Goal: Information Seeking & Learning: Learn about a topic

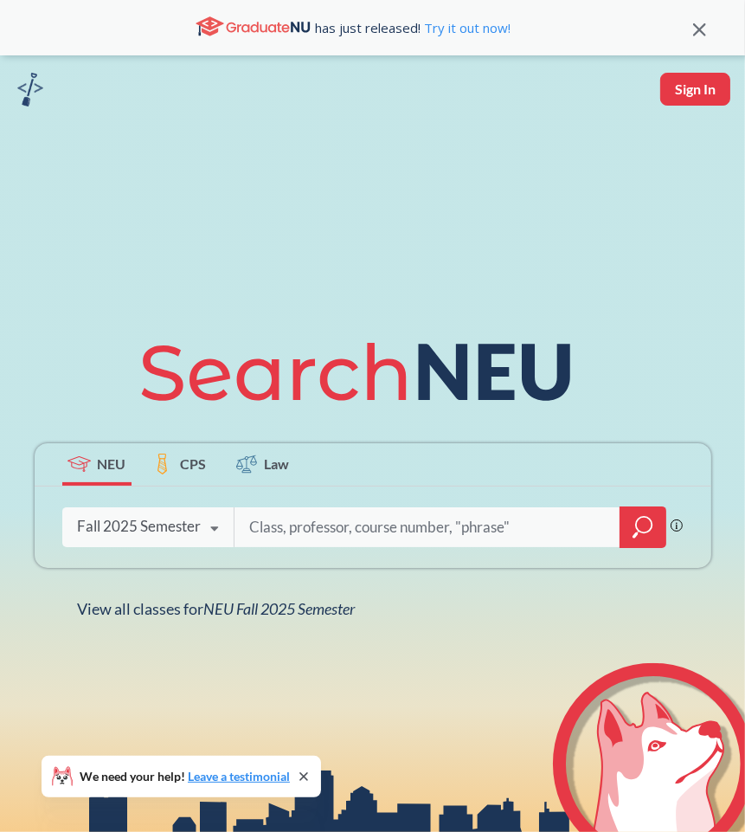
click at [389, 528] on input "search" at bounding box center [428, 527] width 360 height 36
type input "cs 5335"
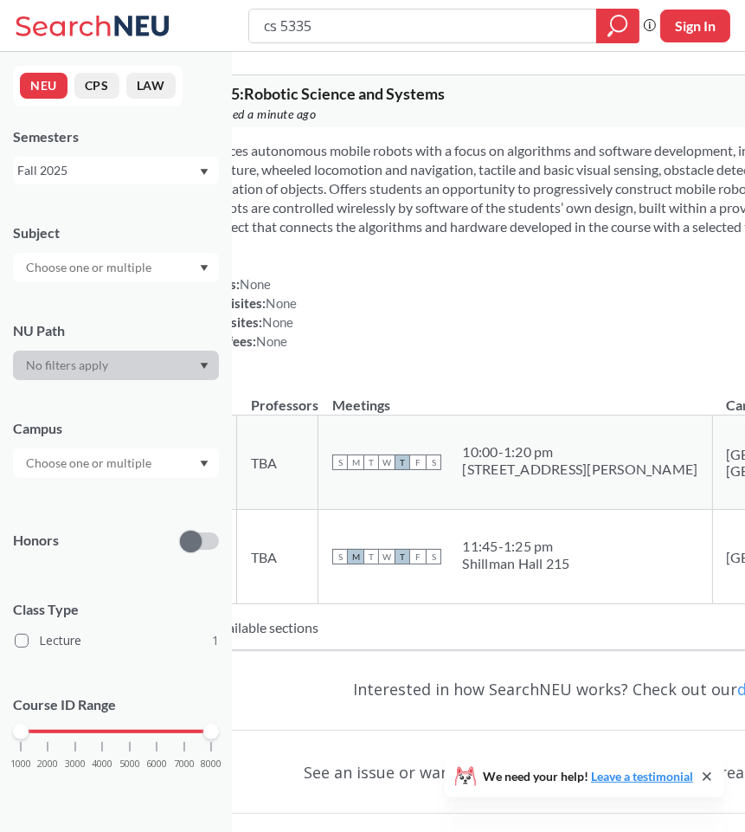
click at [396, 9] on div "cs 5335" at bounding box center [443, 26] width 391 height 35
click at [345, 27] on input "cs 5335" at bounding box center [423, 25] width 322 height 29
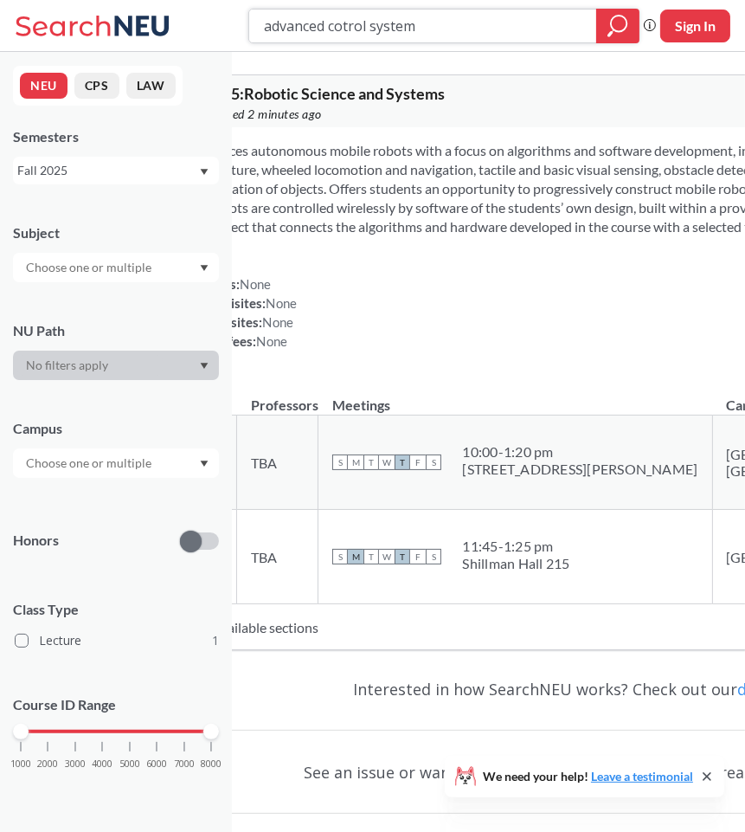
type input "advanced cotrol systems"
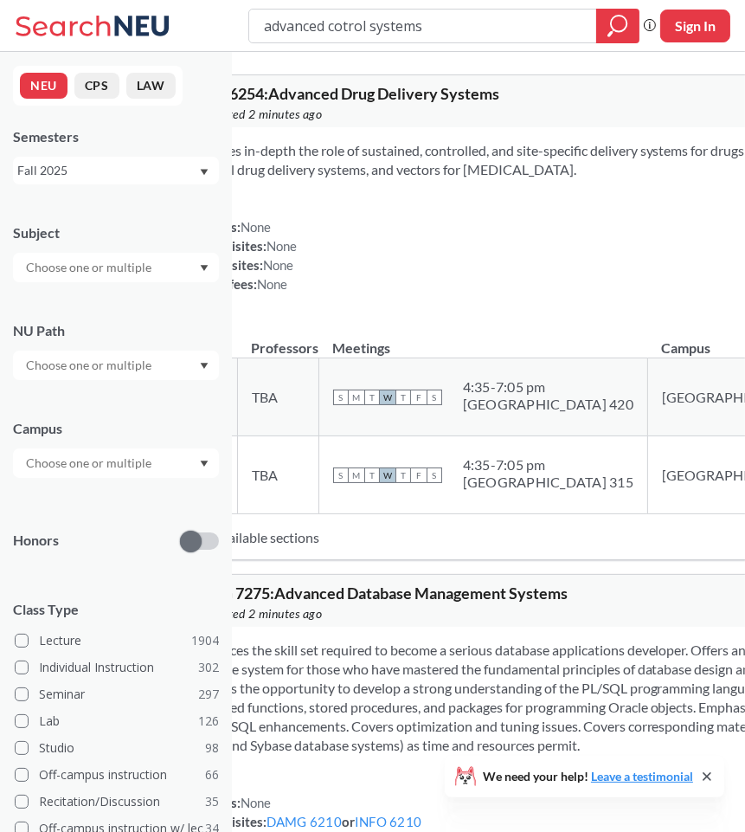
click at [346, 27] on input "advanced cotrol systems" at bounding box center [423, 25] width 322 height 29
type input "advanced control systems"
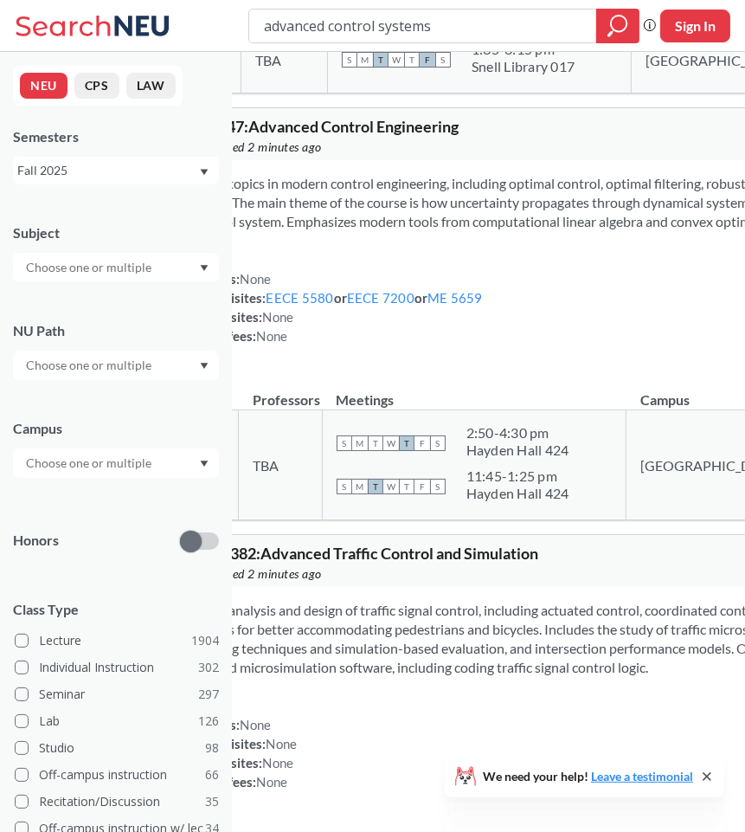
scroll to position [980, 0]
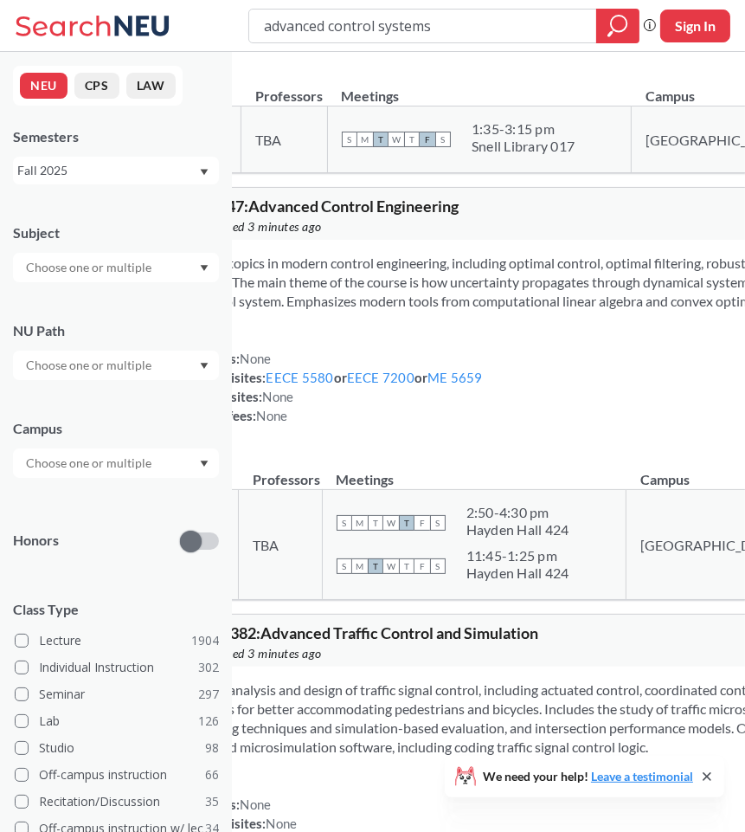
scroll to position [902, 0]
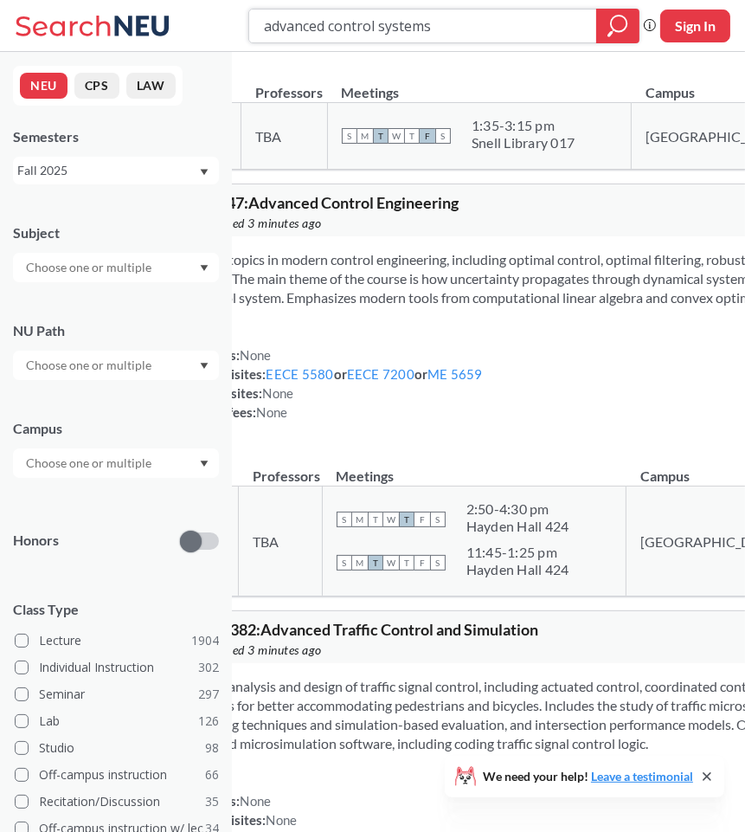
click at [306, 31] on input "advanced control systems" at bounding box center [423, 25] width 322 height 29
type input "autonomous field robotics"
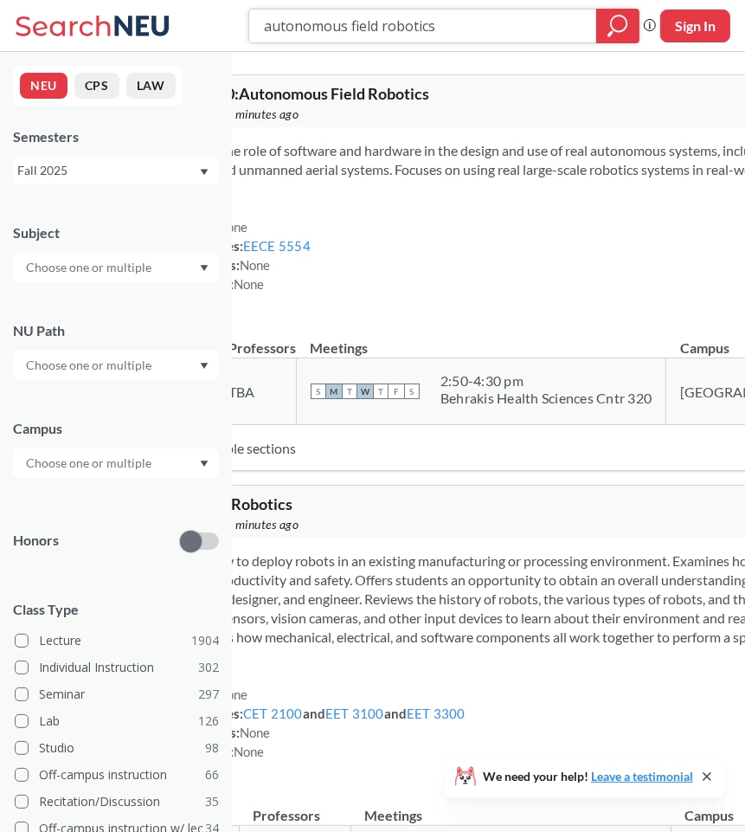
click at [310, 34] on input "autonomous field robotics" at bounding box center [423, 25] width 322 height 29
type input "cs 5600"
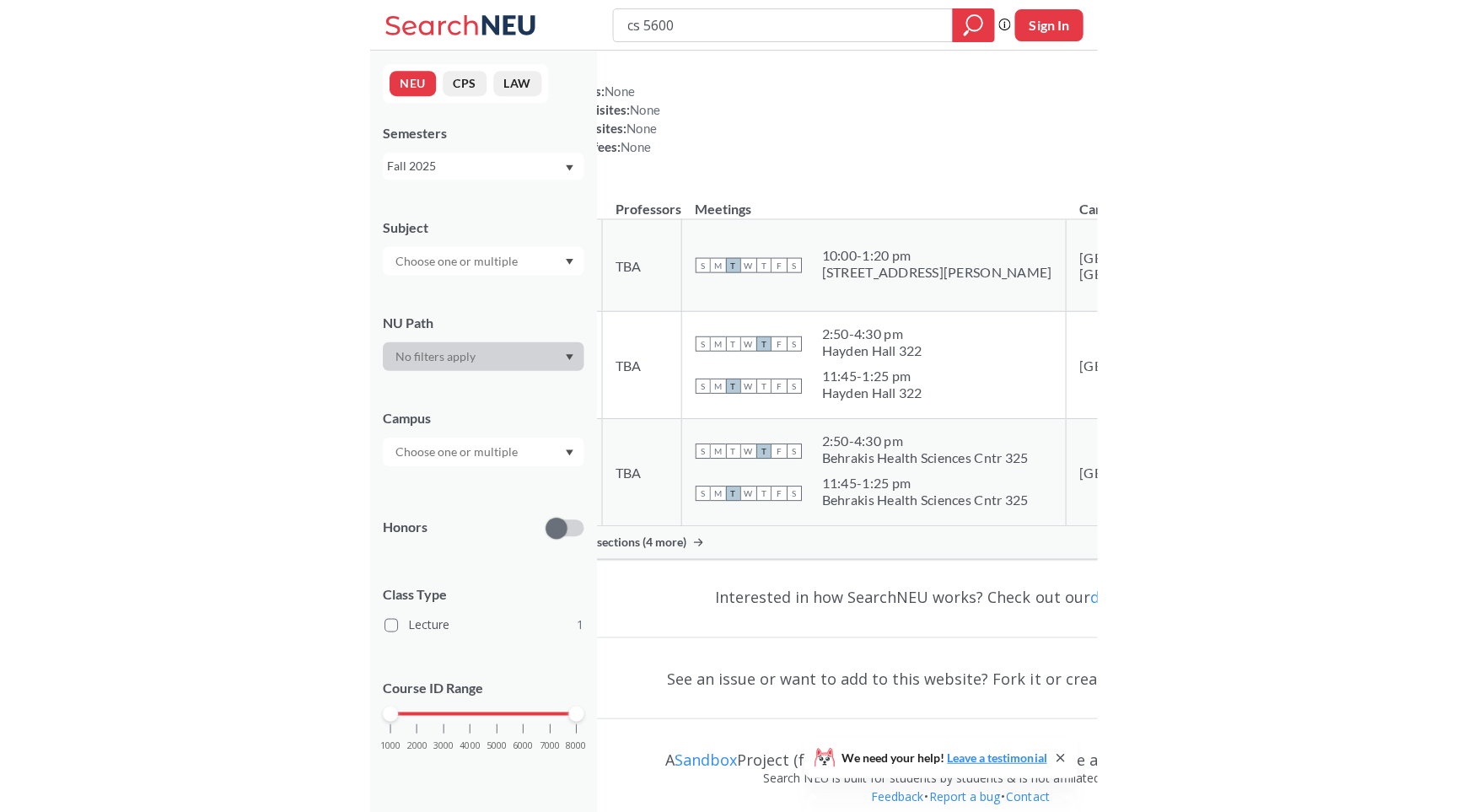
scroll to position [223, 0]
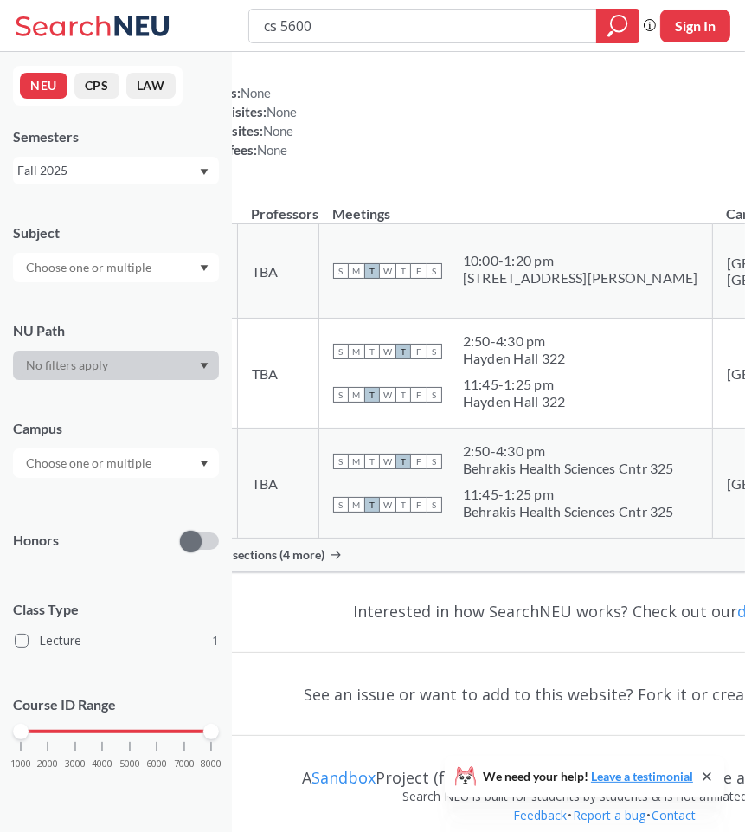
click at [325, 563] on span "Show all sections (4 more)" at bounding box center [254, 555] width 140 height 16
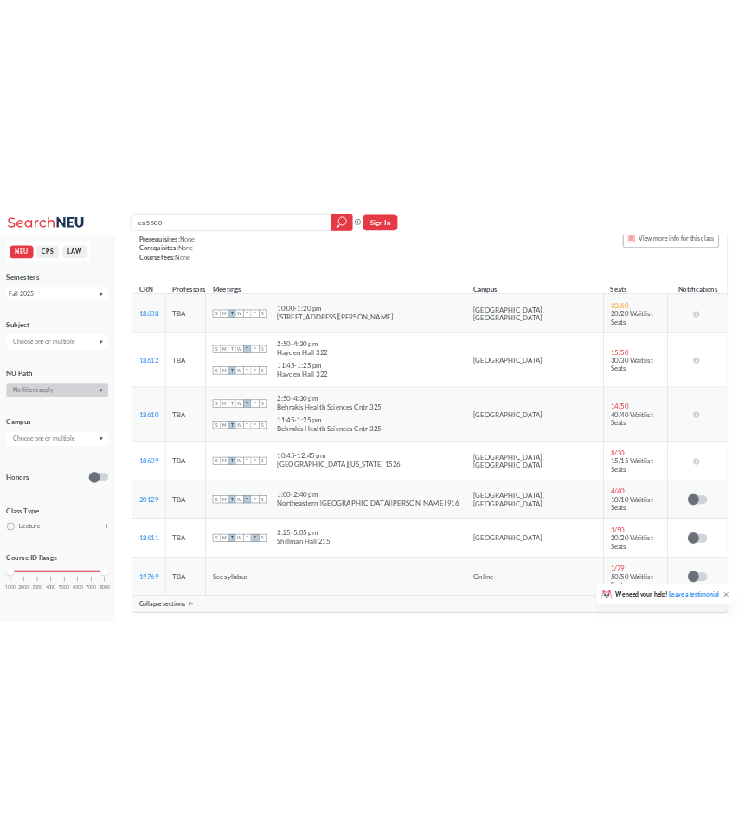
scroll to position [244, 0]
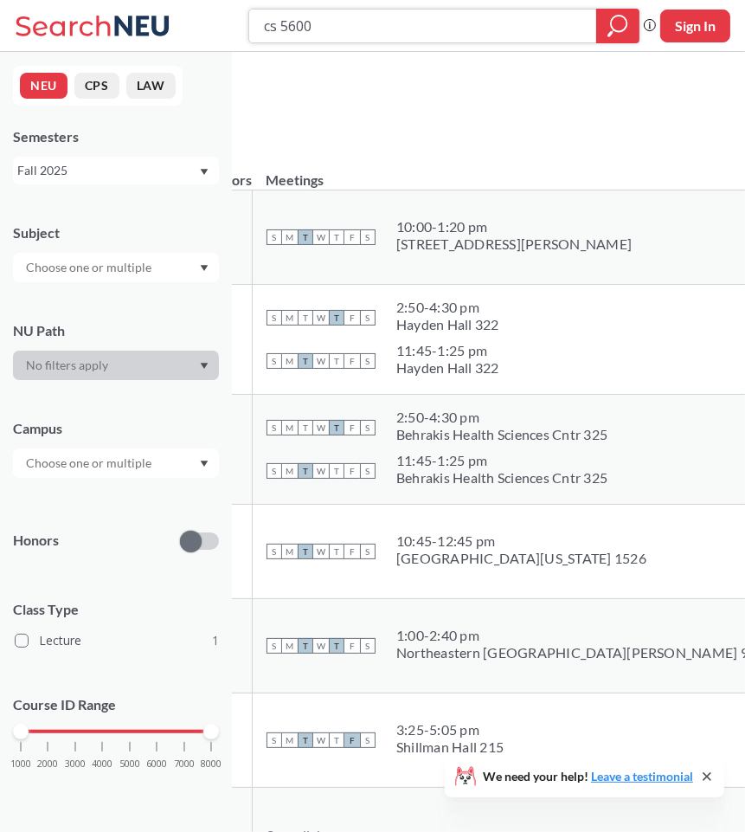
click at [371, 27] on input "cs 5600" at bounding box center [423, 25] width 322 height 29
type input "me 7247"
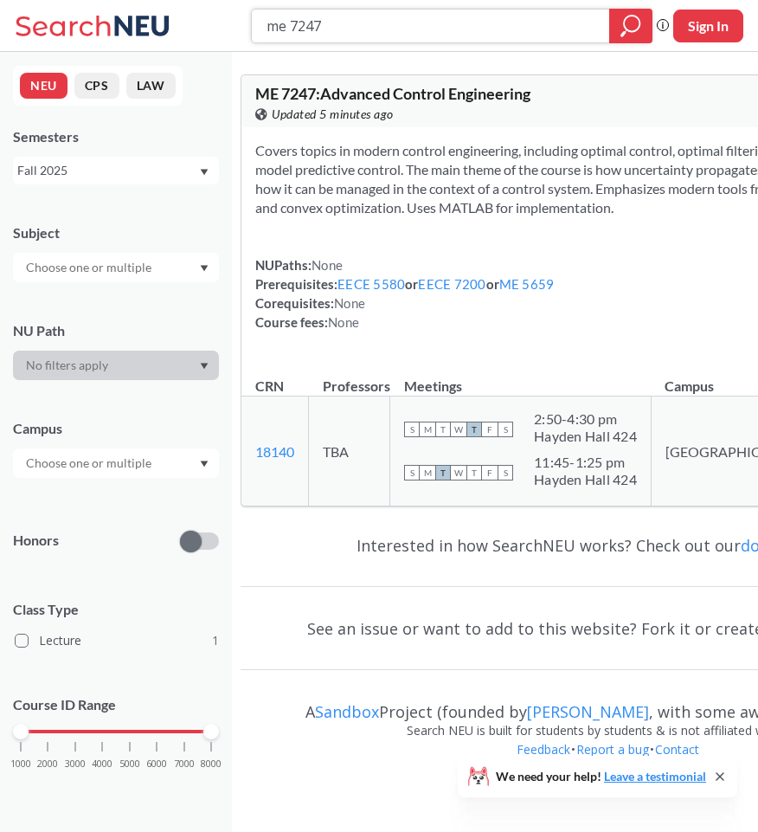
click at [358, 26] on input "me 7247" at bounding box center [431, 25] width 332 height 29
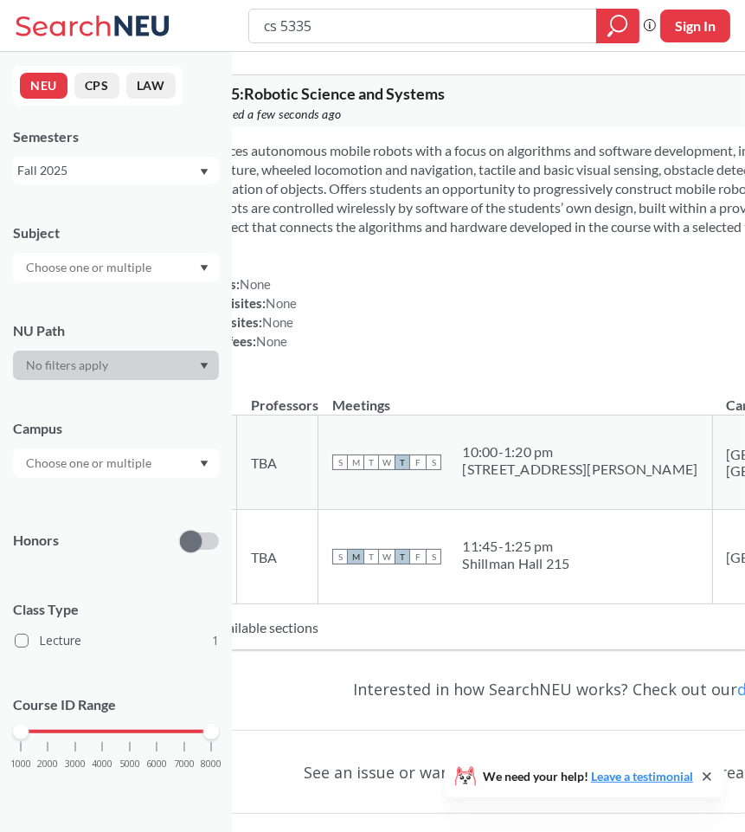
click at [400, 650] on td "New available sections" at bounding box center [565, 627] width 790 height 46
click at [373, 650] on td "New available sections" at bounding box center [565, 627] width 790 height 46
click at [345, 20] on input "cs 5335" at bounding box center [423, 25] width 322 height 29
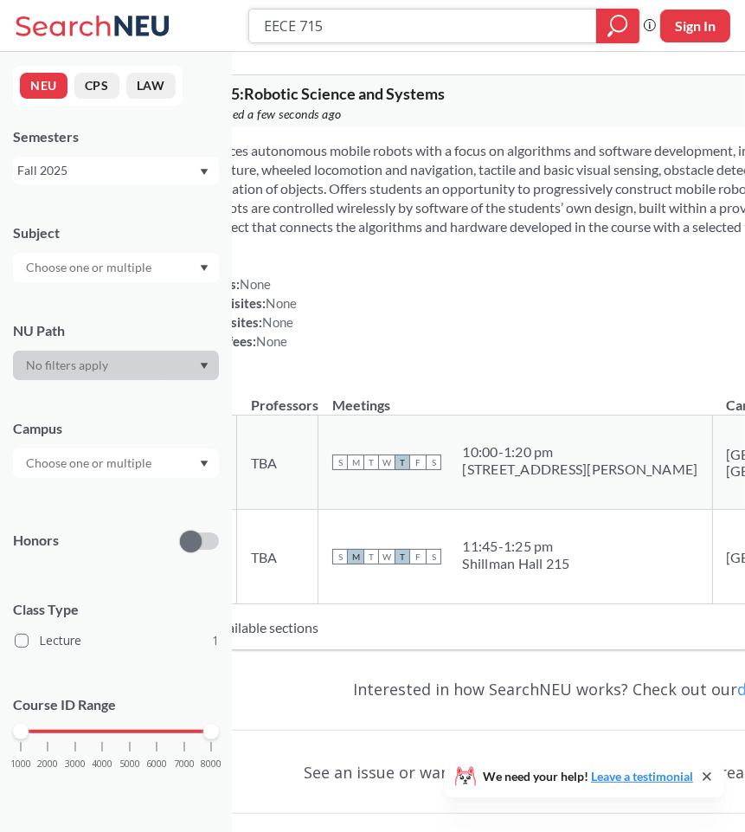
type input "EECE 7150"
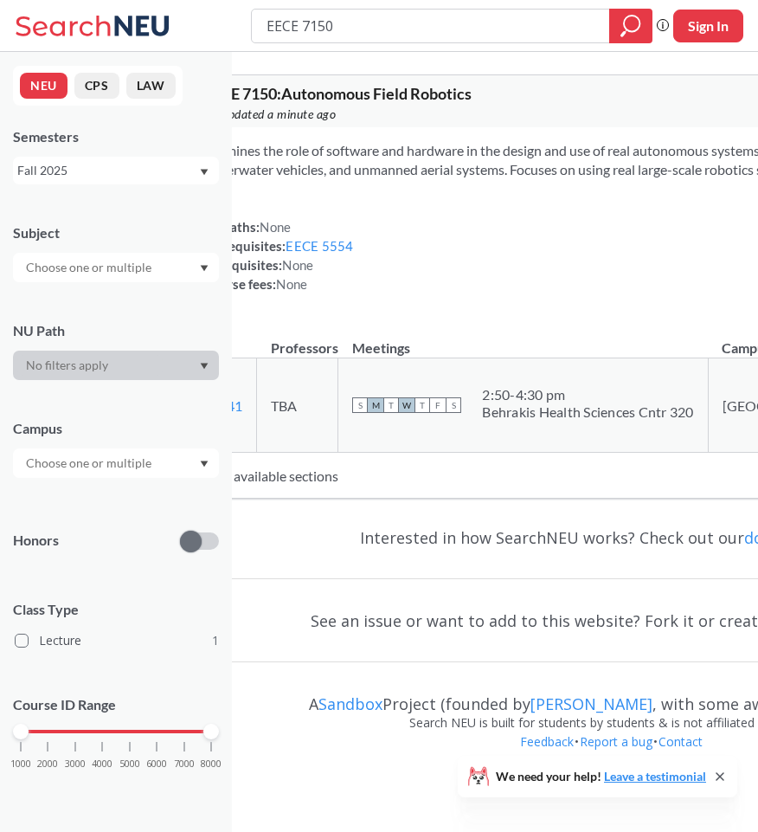
click at [291, 24] on input "EECE 7150" at bounding box center [431, 25] width 332 height 29
type input "cs 5600"
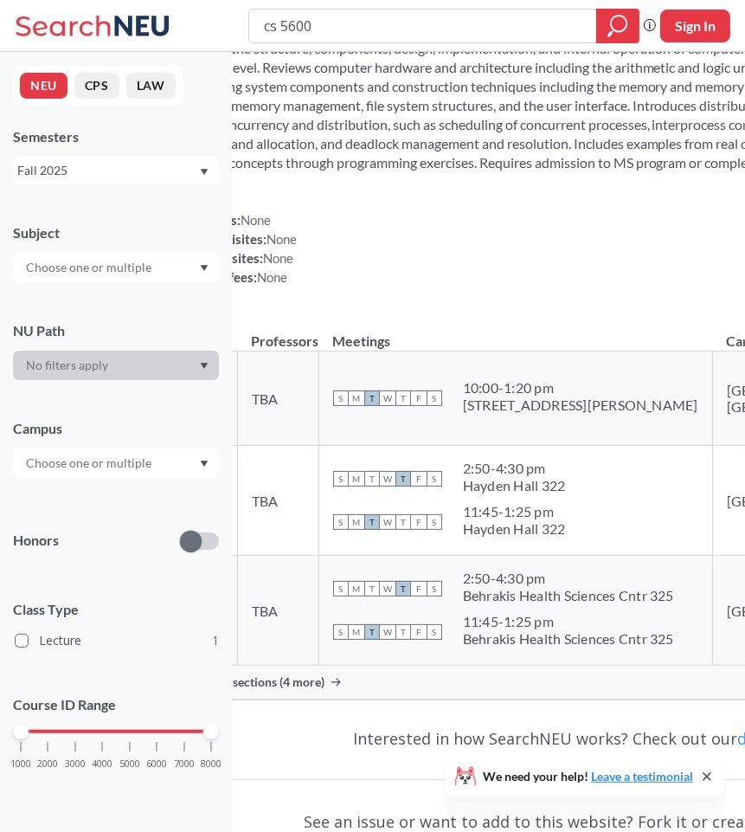
scroll to position [107, 0]
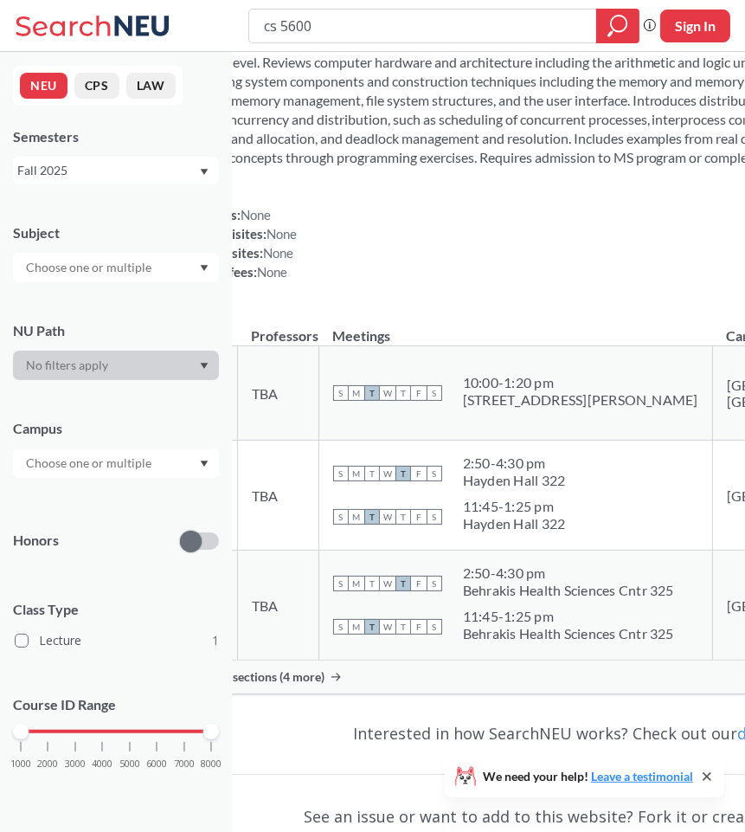
click at [515, 346] on th "Meetings" at bounding box center [516, 327] width 394 height 37
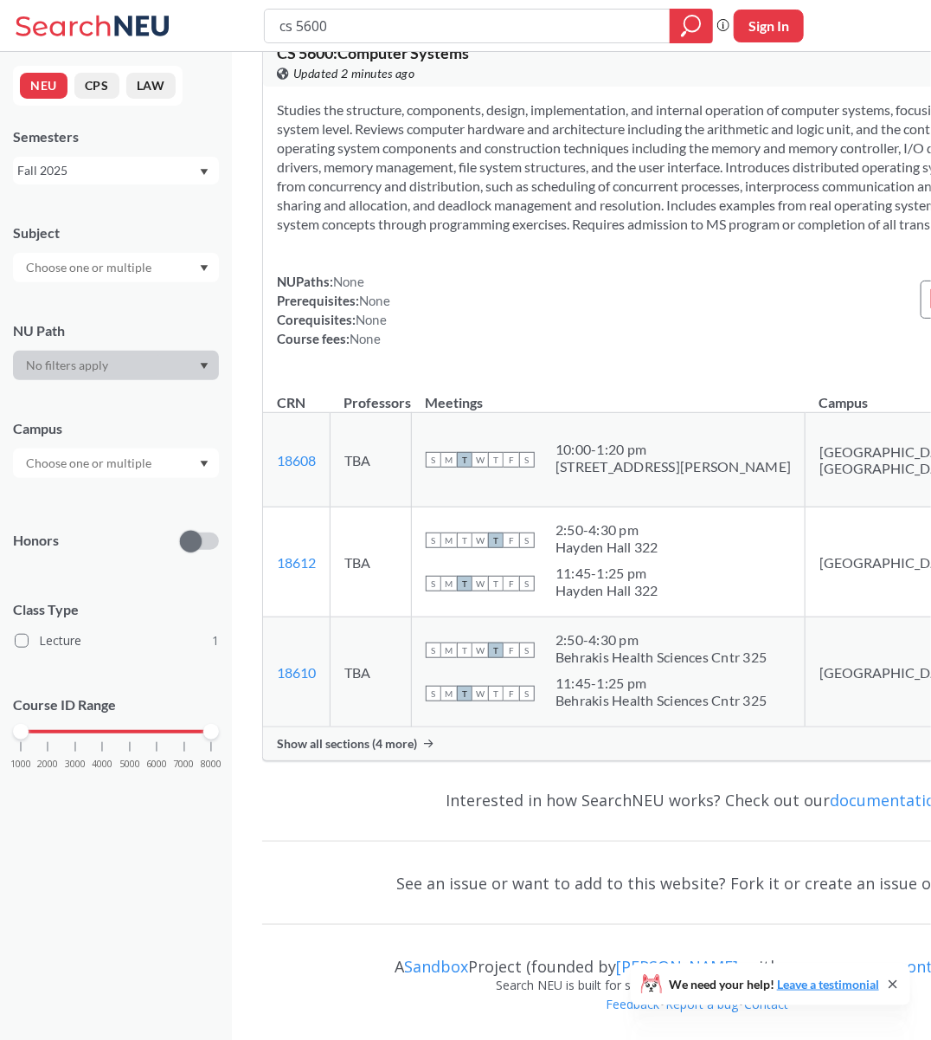
click at [408, 749] on span "Show all sections (4 more)" at bounding box center [347, 744] width 140 height 16
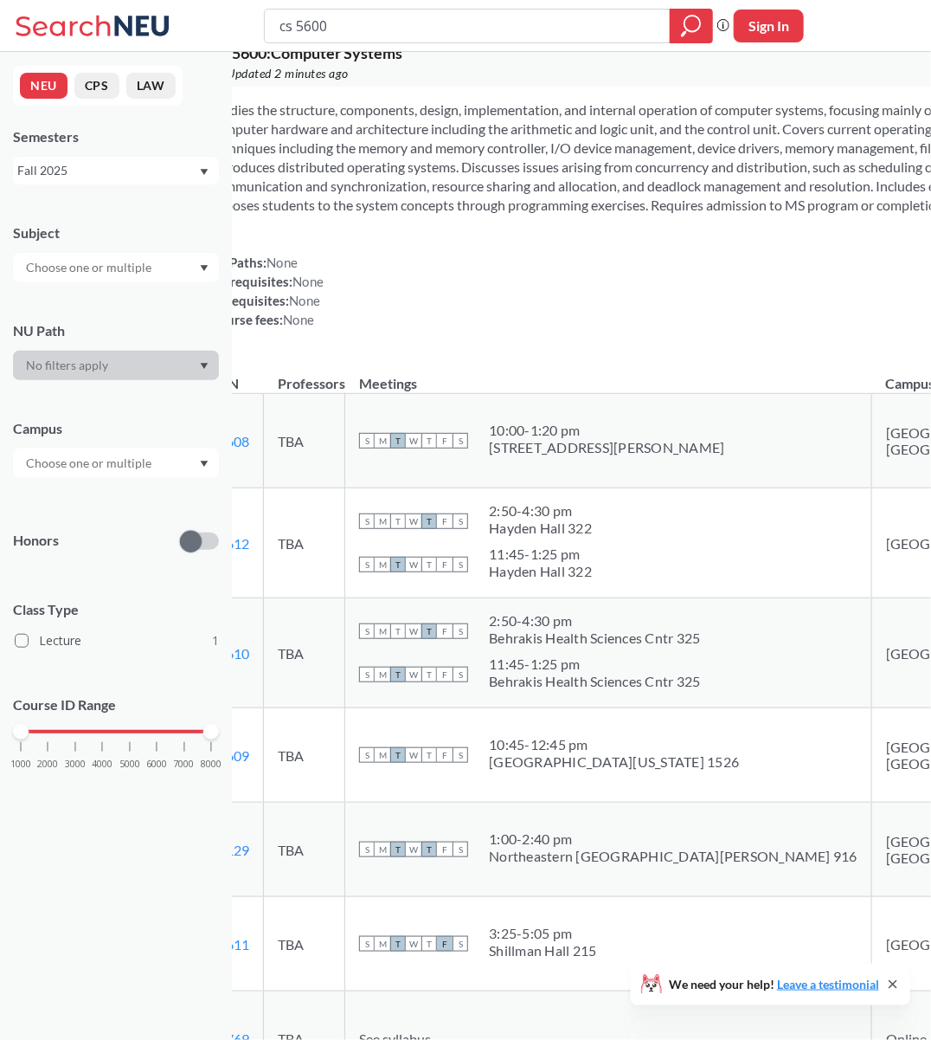
scroll to position [0, 0]
